Goal: Entertainment & Leisure: Consume media (video, audio)

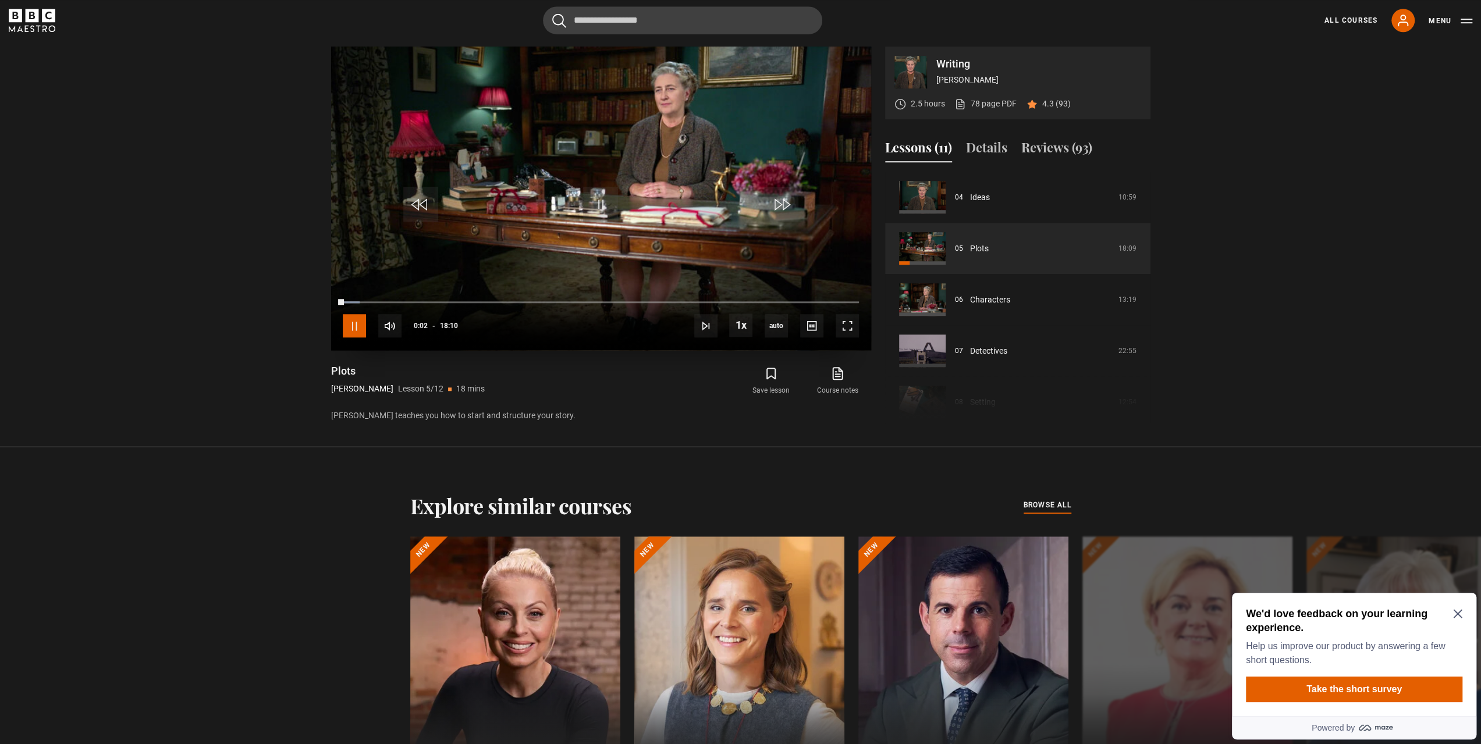
click at [358, 332] on span "Video Player" at bounding box center [354, 325] width 23 height 23
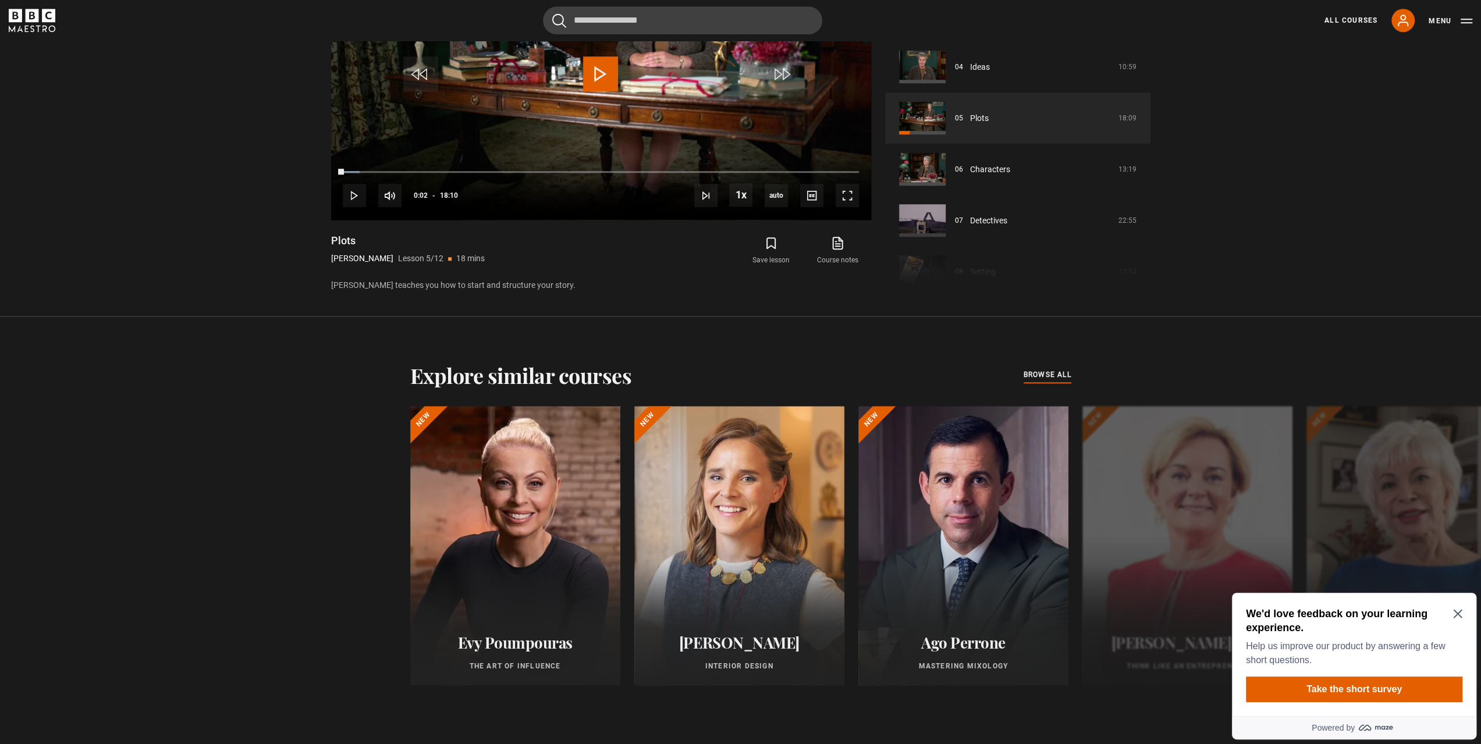
scroll to position [750, 0]
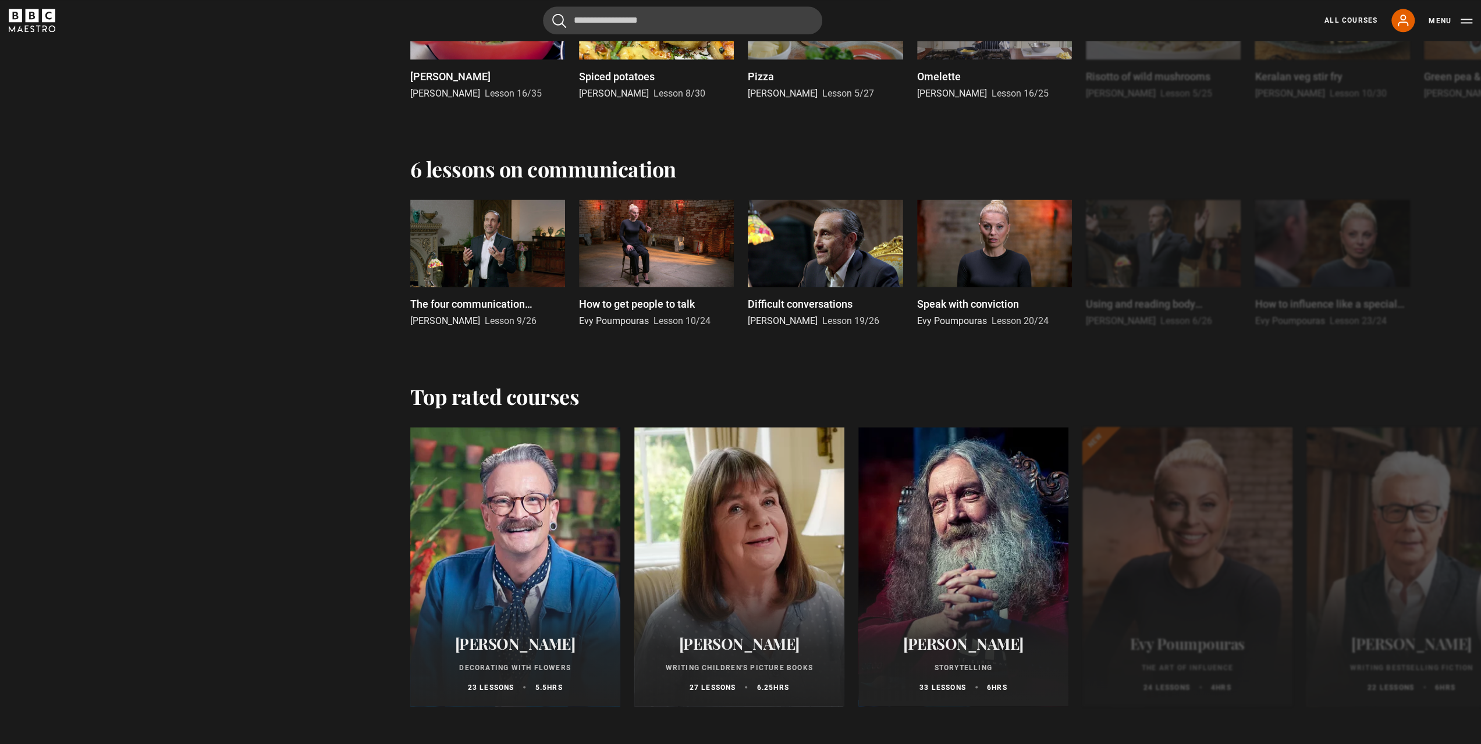
scroll to position [1629, 0]
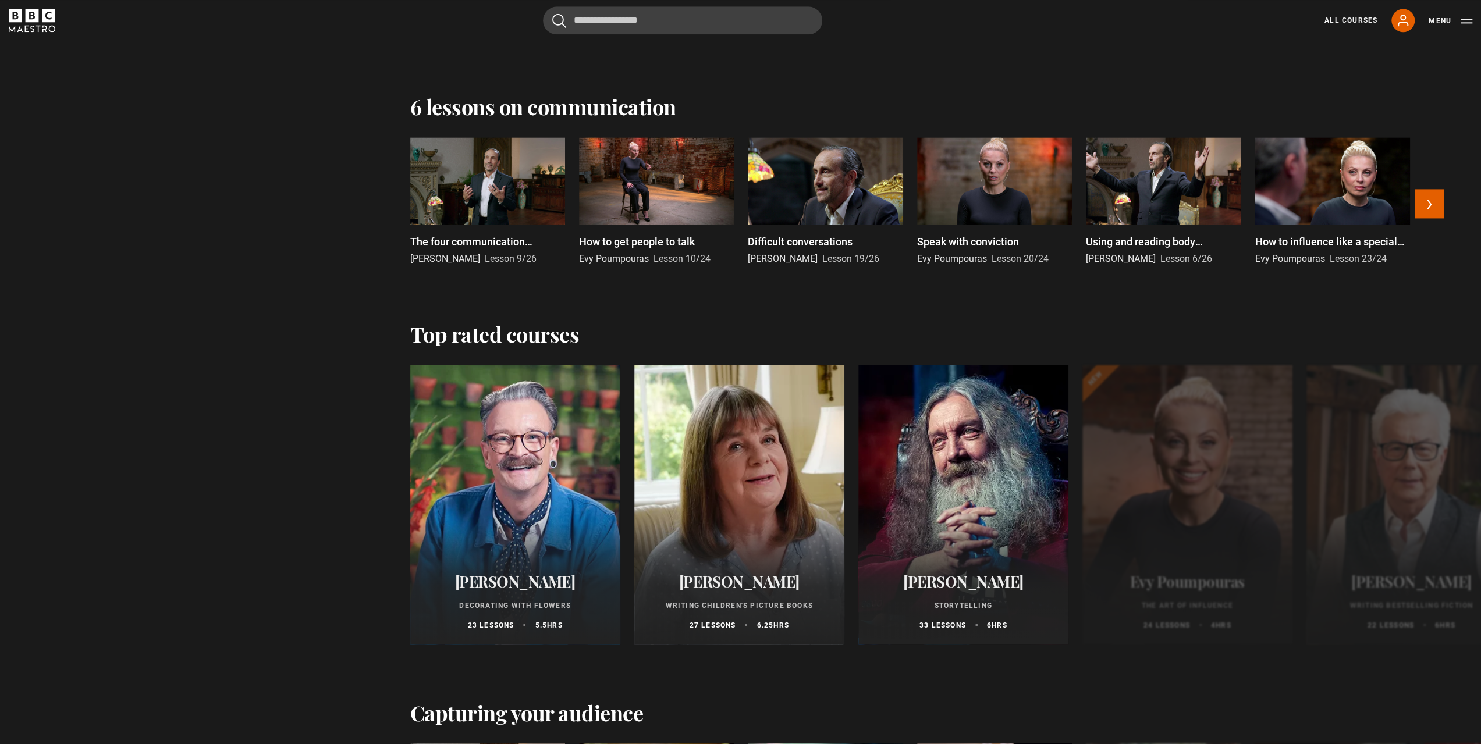
click at [819, 182] on div at bounding box center [825, 180] width 155 height 87
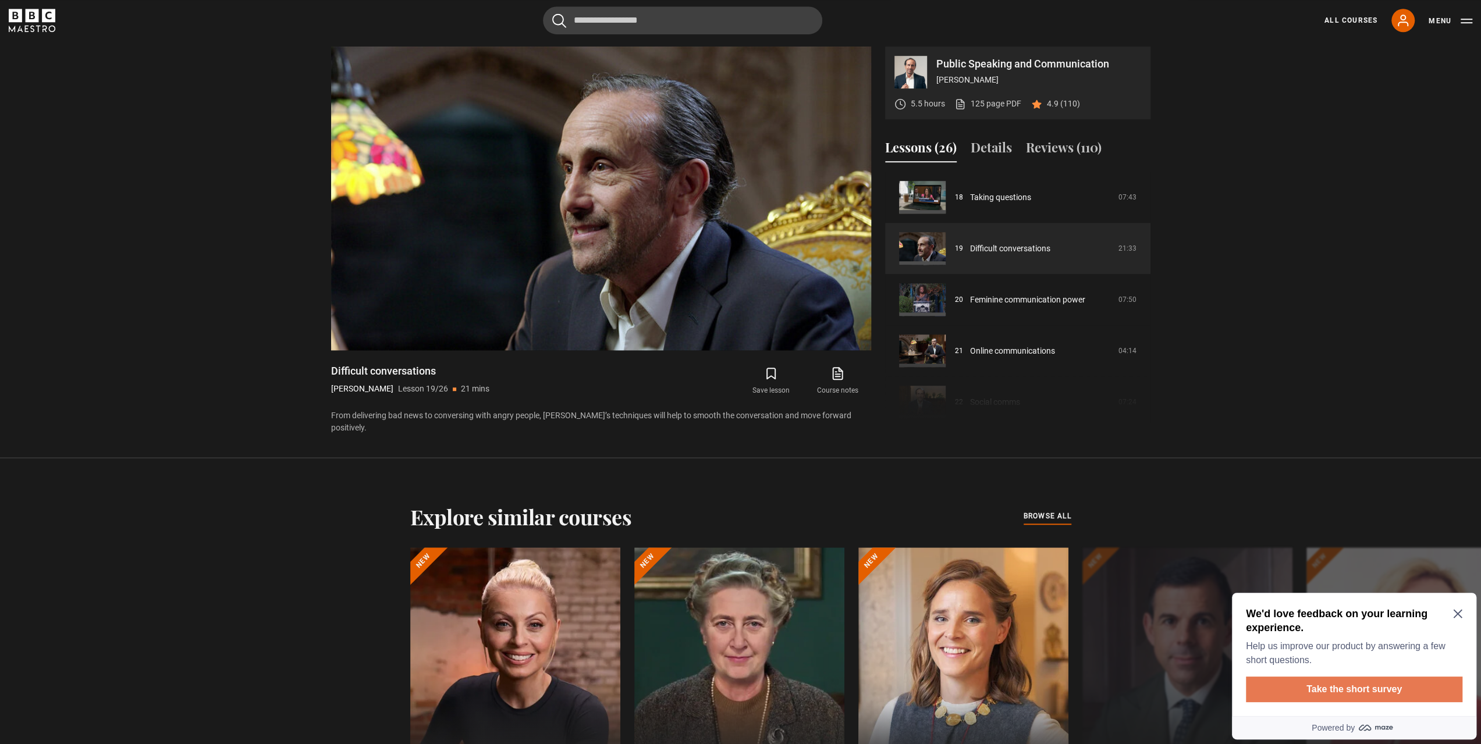
click at [1346, 693] on button "Take the short survey" at bounding box center [1354, 690] width 216 height 26
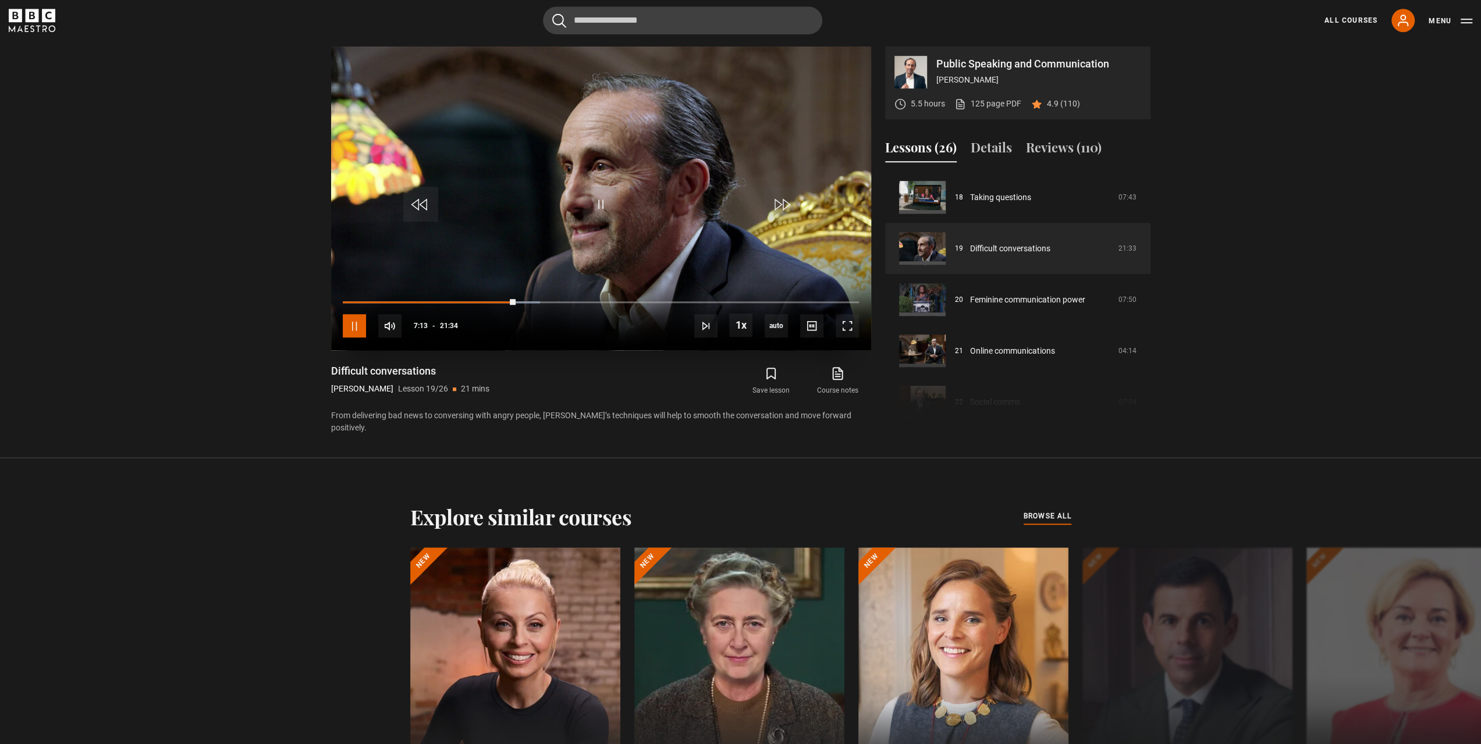
click at [355, 327] on span "Video Player" at bounding box center [354, 325] width 23 height 23
